Goal: Navigation & Orientation: Find specific page/section

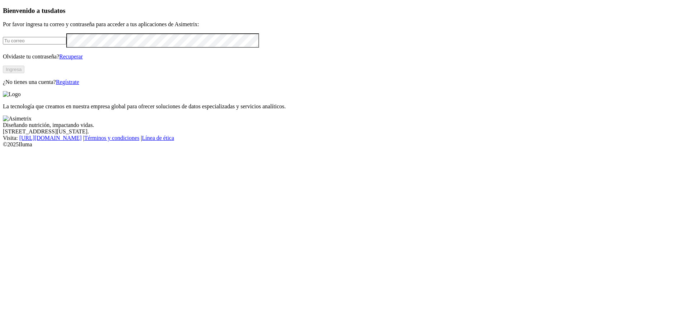
type input "[PERSON_NAME][EMAIL_ADDRESS][PERSON_NAME][DOMAIN_NAME]"
click at [24, 73] on button "Ingresa" at bounding box center [14, 70] width 22 height 8
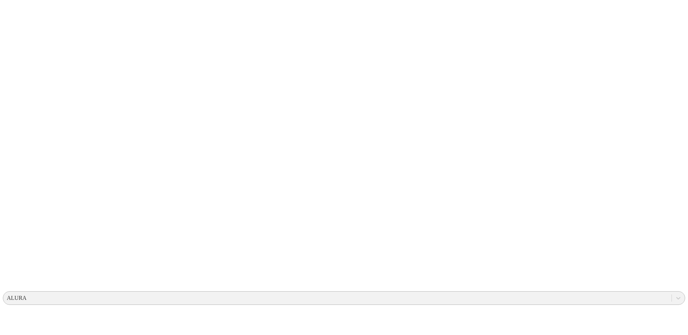
click at [27, 295] on div "ALURA" at bounding box center [17, 298] width 20 height 6
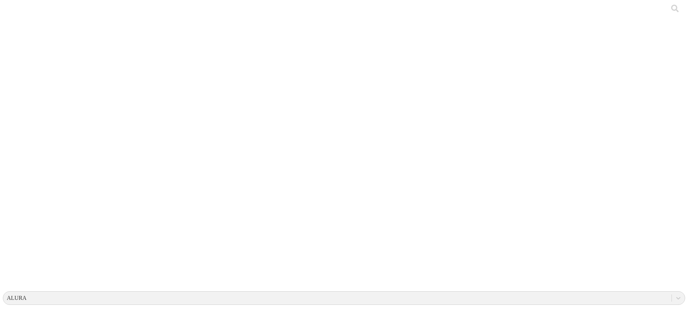
click at [675, 294] on icon at bounding box center [678, 297] width 7 height 7
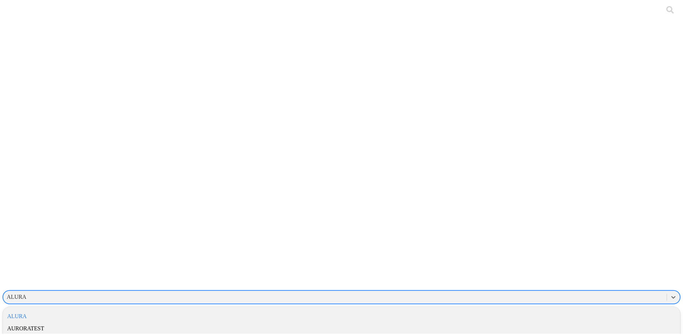
scroll to position [181, 0]
click at [592, 286] on div "ALIAR" at bounding box center [344, 292] width 682 height 12
